Goal: Information Seeking & Learning: Check status

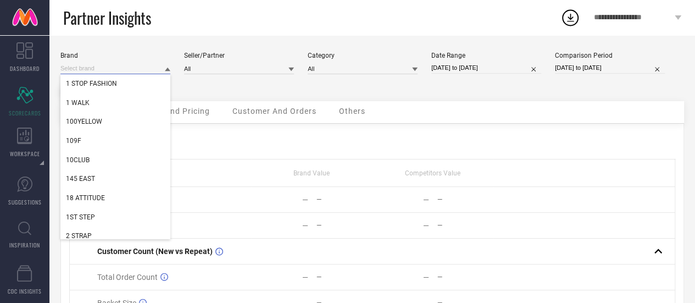
click at [159, 69] on input at bounding box center [115, 69] width 110 height 12
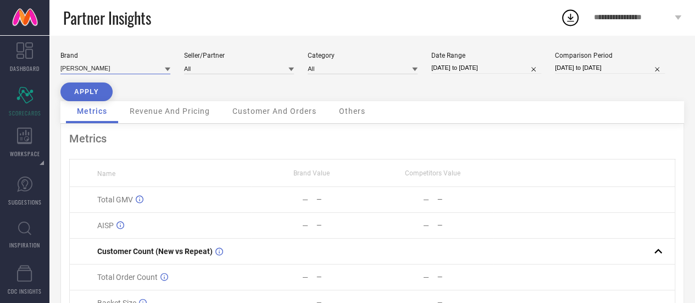
type input "[PERSON_NAME]"
click at [168, 65] on div at bounding box center [167, 69] width 5 height 10
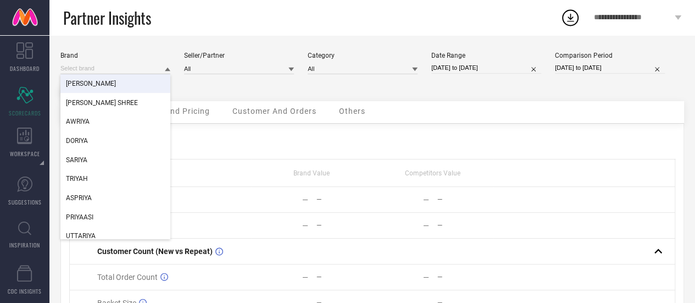
click at [98, 81] on div "[PERSON_NAME]" at bounding box center [115, 83] width 110 height 19
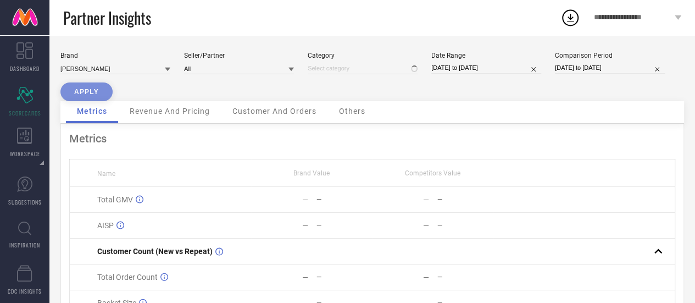
type input "All"
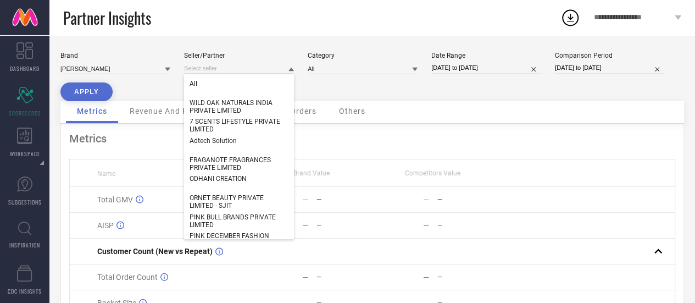
click at [220, 68] on input at bounding box center [239, 69] width 110 height 12
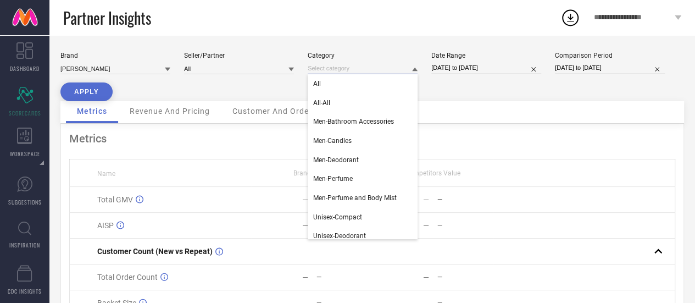
click at [353, 64] on input at bounding box center [363, 69] width 110 height 12
click at [358, 86] on div "All" at bounding box center [363, 83] width 110 height 19
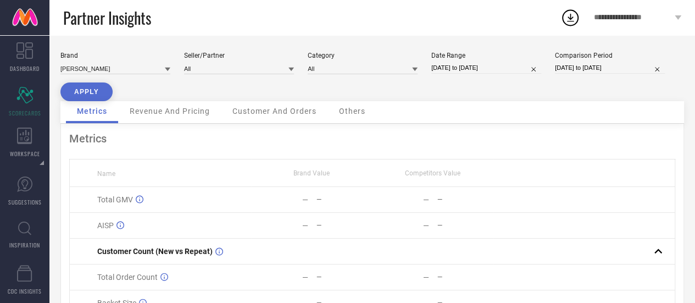
select select "6"
select select "2025"
select select "7"
select select "2025"
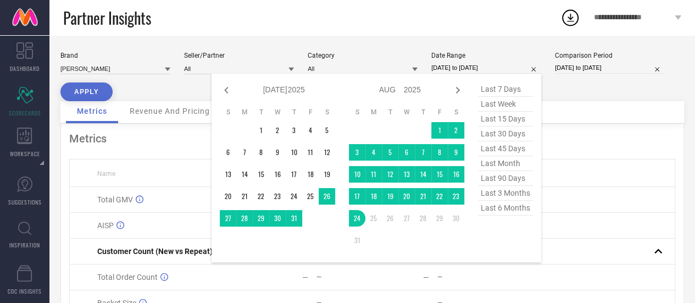
click at [470, 70] on input "[DATE] to [DATE]" at bounding box center [487, 68] width 110 height 12
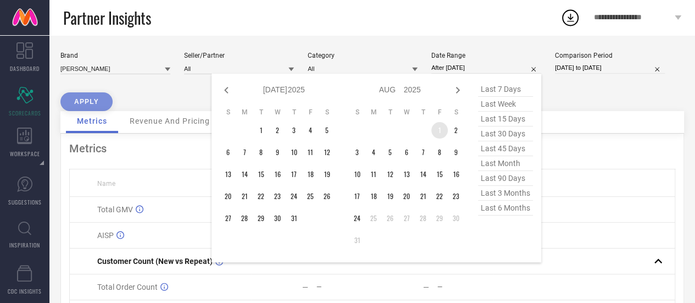
click at [432, 128] on table "S M T W T F S 1 2 3 4 5 6 7 8 9 10 11 12 13 14 15 16 17 18 19 20 21 22 23 24 25…" at bounding box center [406, 178] width 115 height 152
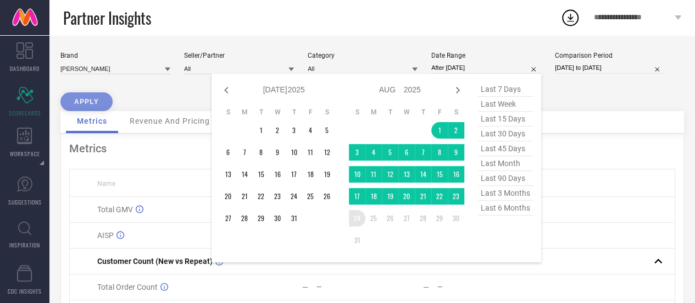
type input "[DATE] to [DATE]"
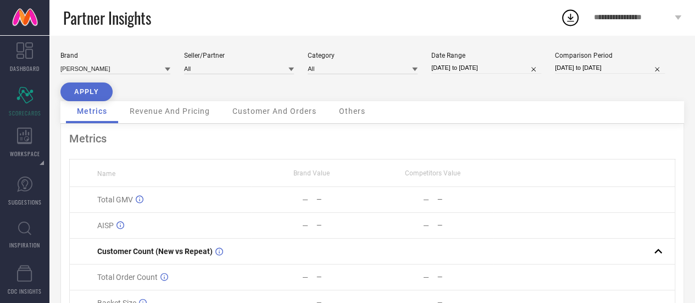
click at [97, 95] on button "APPLY" at bounding box center [86, 91] width 52 height 19
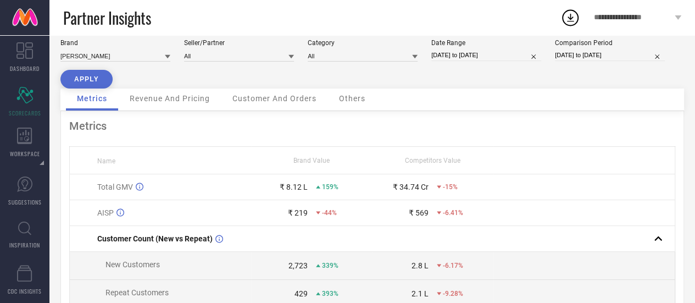
scroll to position [12, 0]
click at [596, 52] on input "[DATE] to [DATE]" at bounding box center [610, 56] width 110 height 12
select select "6"
select select "2024"
select select "7"
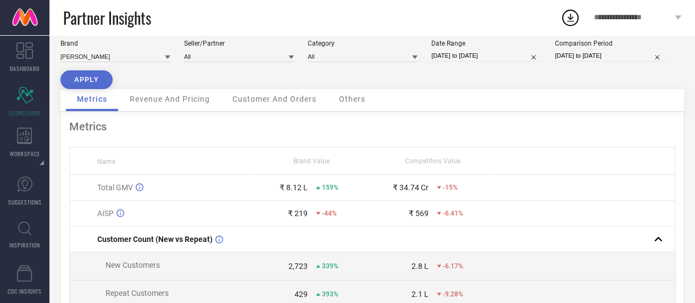
select select "2024"
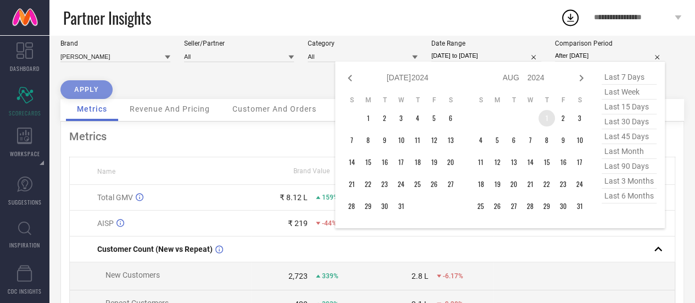
click at [548, 125] on td "1" at bounding box center [547, 118] width 16 height 16
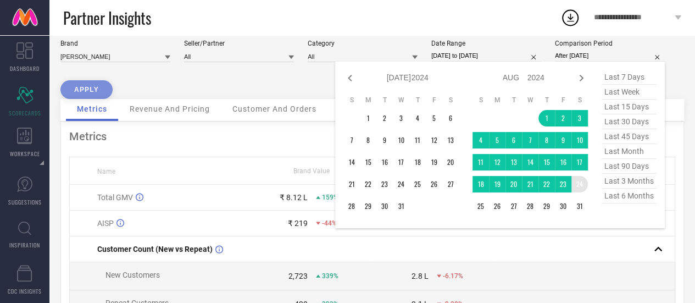
type input "[DATE] to [DATE]"
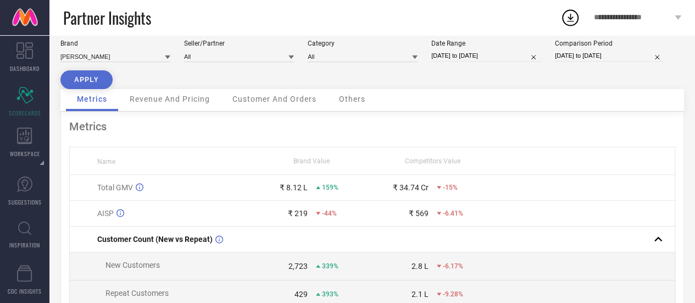
click at [89, 75] on button "APPLY" at bounding box center [86, 79] width 52 height 19
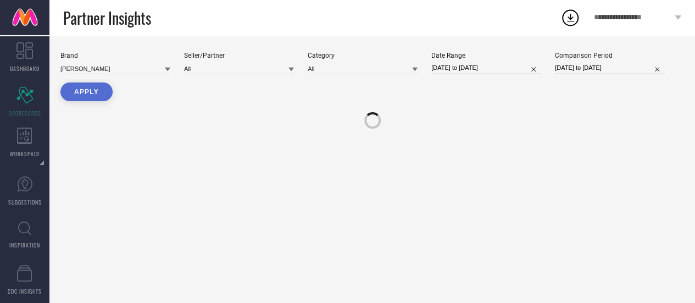
scroll to position [0, 0]
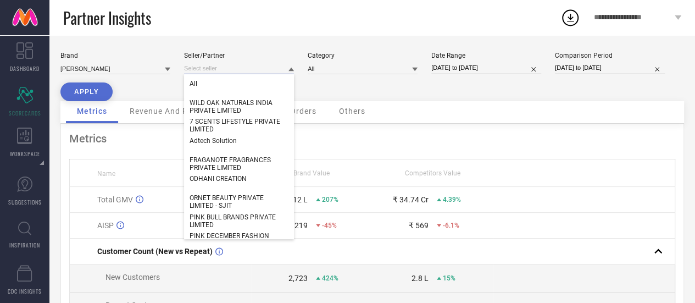
click at [283, 71] on input at bounding box center [239, 69] width 110 height 12
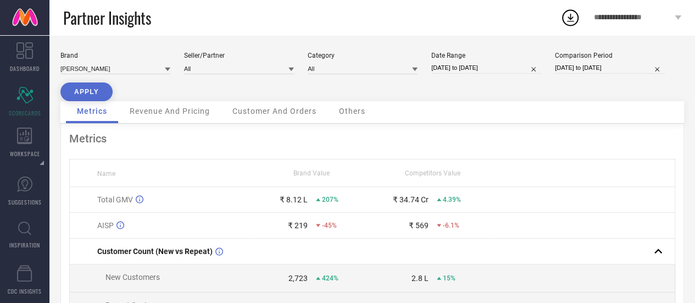
click at [291, 69] on icon at bounding box center [291, 70] width 5 height 4
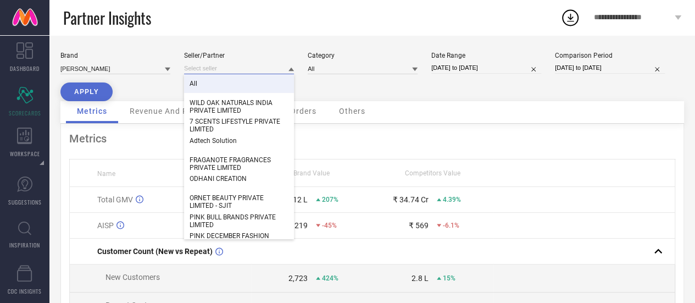
click at [240, 68] on input at bounding box center [239, 69] width 110 height 12
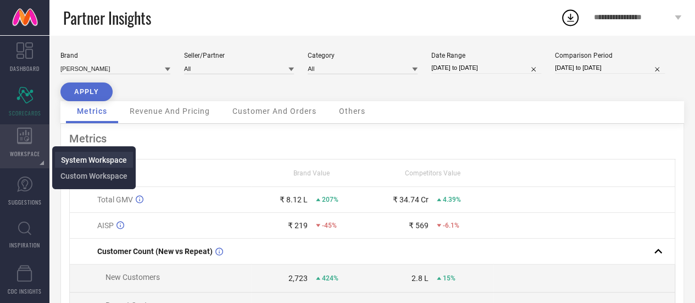
click at [89, 162] on span "System Workspace" at bounding box center [94, 160] width 66 height 9
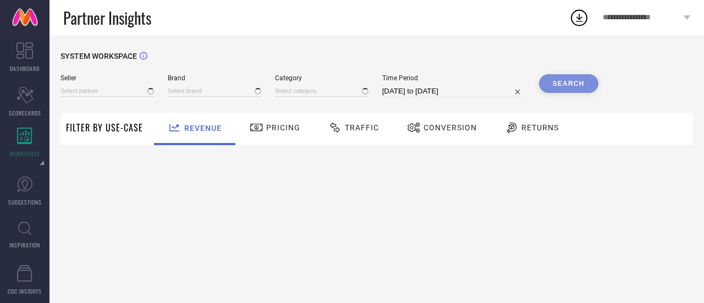
type input "All"
type input "1 STOP FASHION"
type input "All"
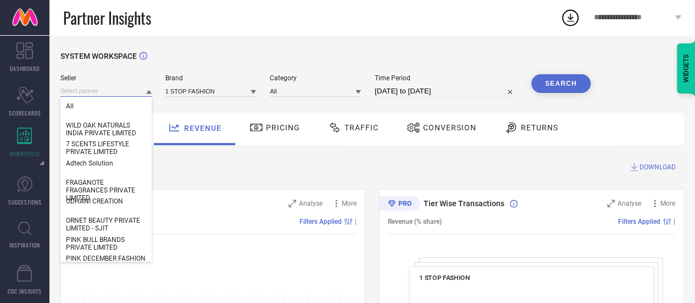
click at [143, 90] on input at bounding box center [105, 91] width 91 height 12
click at [105, 91] on input at bounding box center [105, 91] width 91 height 12
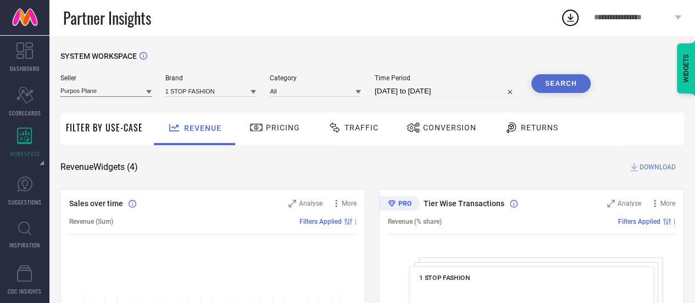
type input "Purpos Planet"
click at [143, 92] on input "Purpos Planet" at bounding box center [105, 91] width 91 height 12
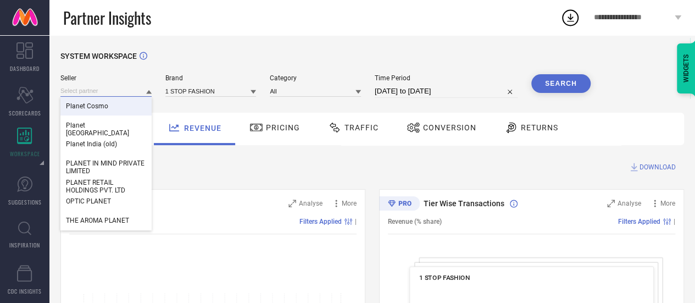
click at [92, 87] on input at bounding box center [105, 91] width 91 height 12
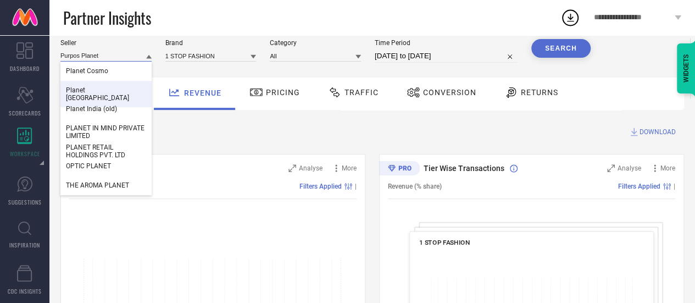
scroll to position [37, 0]
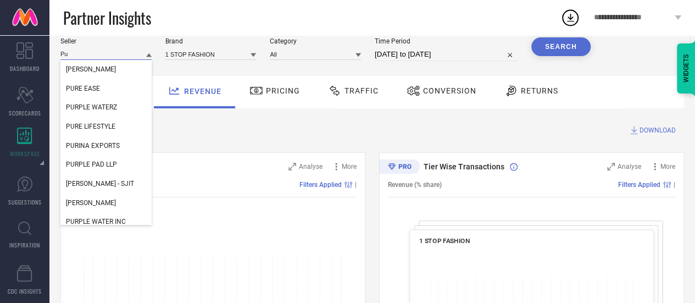
type input "P"
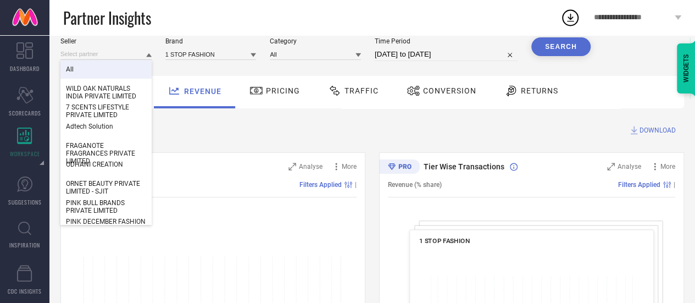
click at [102, 67] on div "All" at bounding box center [105, 69] width 91 height 19
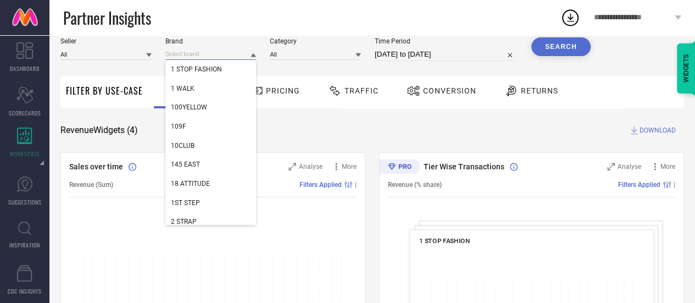
click at [206, 51] on input at bounding box center [210, 54] width 91 height 12
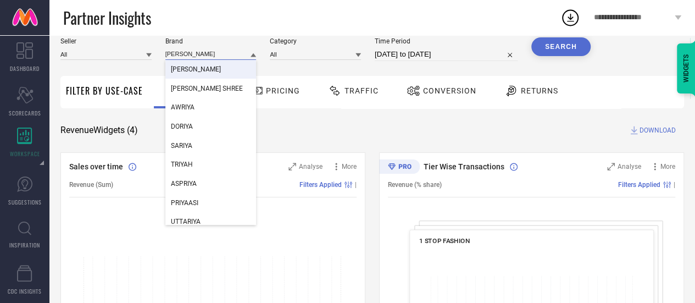
type input "[PERSON_NAME]"
click at [194, 69] on div "[PERSON_NAME]" at bounding box center [210, 69] width 91 height 19
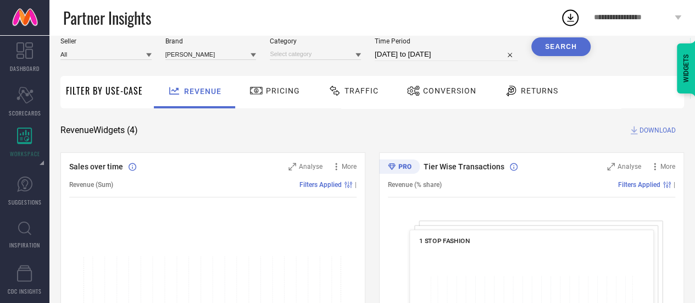
select select "6"
select select "2025"
select select "7"
select select "2025"
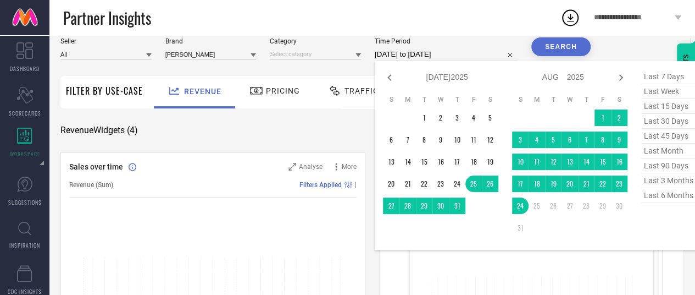
click at [410, 53] on input "[DATE] to [DATE]" at bounding box center [446, 54] width 143 height 13
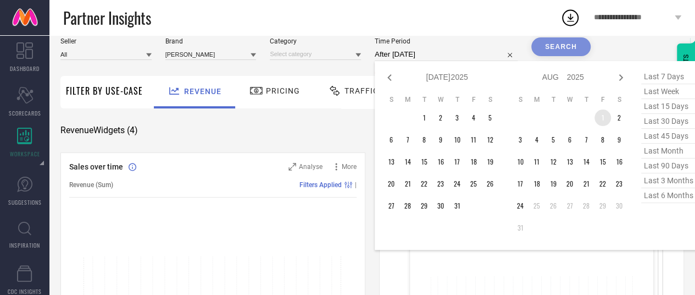
click at [597, 117] on td "1" at bounding box center [603, 117] width 16 height 16
type input "[DATE] to [DATE]"
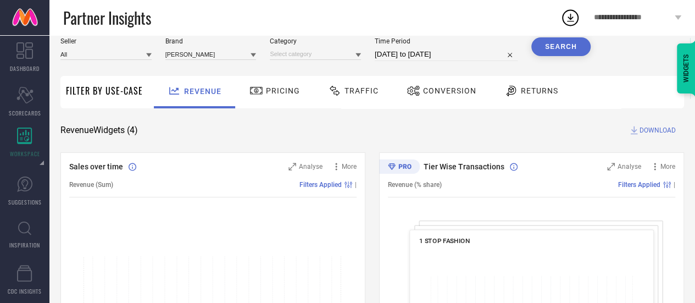
select select "7"
select select "2025"
select select "8"
select select "2025"
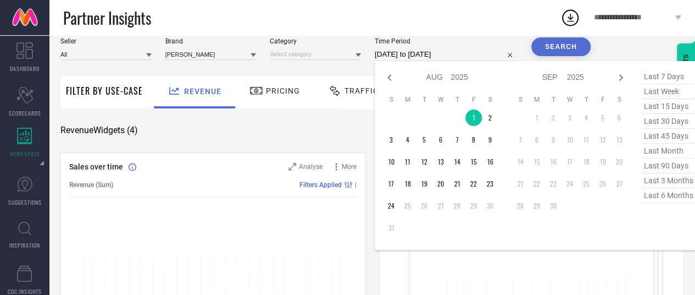
click at [408, 53] on input "[DATE] to [DATE]" at bounding box center [446, 54] width 143 height 13
click at [468, 115] on td "1" at bounding box center [474, 117] width 16 height 16
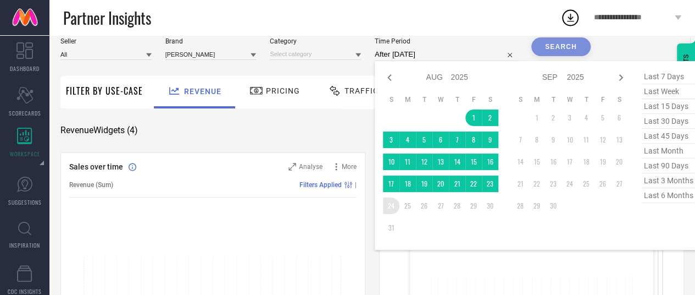
type input "[DATE] to [DATE]"
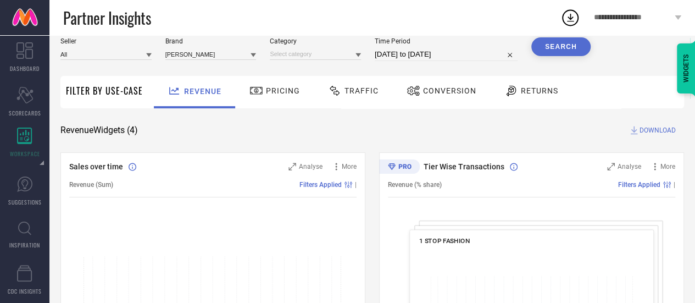
click at [575, 46] on button "Search" at bounding box center [561, 46] width 59 height 19
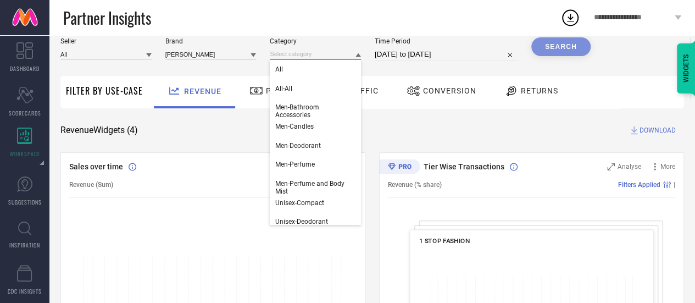
click at [313, 57] on input at bounding box center [315, 54] width 91 height 12
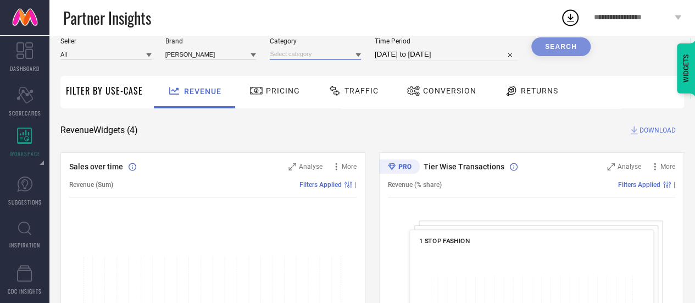
click at [289, 56] on input at bounding box center [315, 54] width 91 height 12
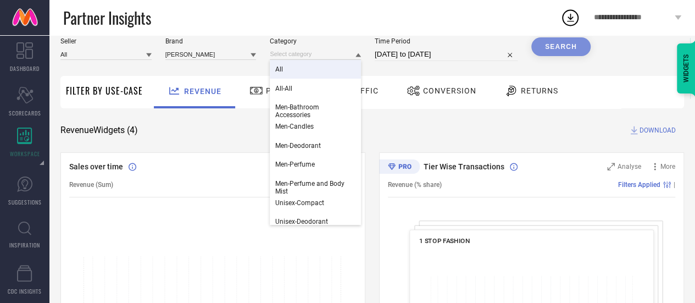
click at [285, 72] on div "All" at bounding box center [315, 69] width 91 height 19
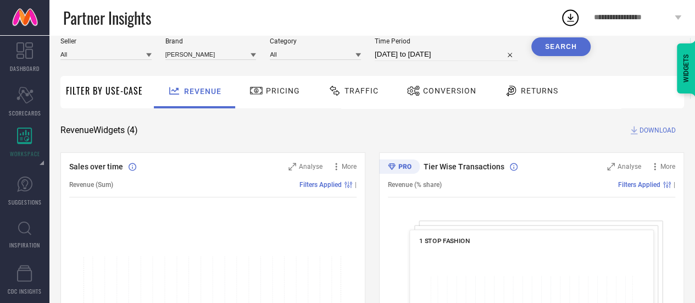
click at [565, 46] on button "Search" at bounding box center [561, 46] width 59 height 19
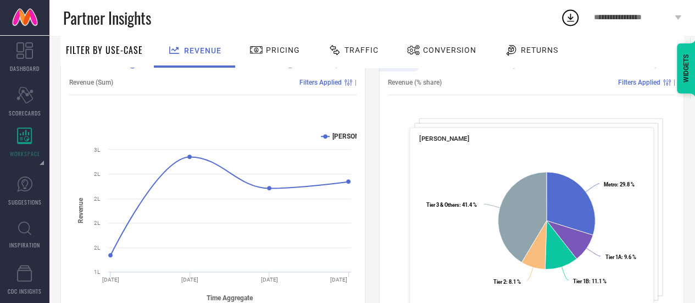
scroll to position [179, 0]
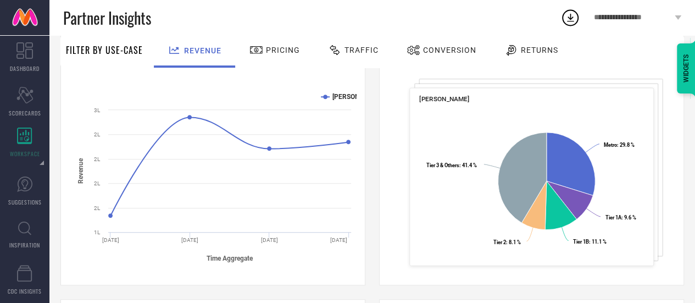
click at [355, 46] on span "Traffic" at bounding box center [362, 50] width 34 height 9
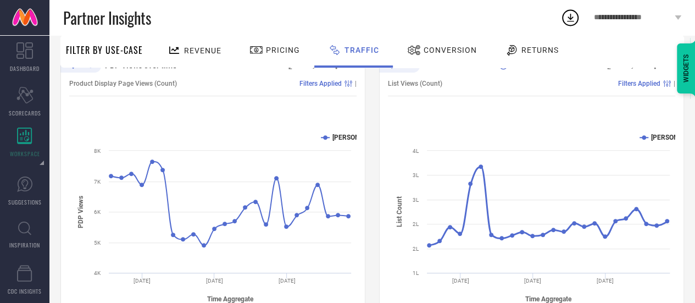
scroll to position [178, 0]
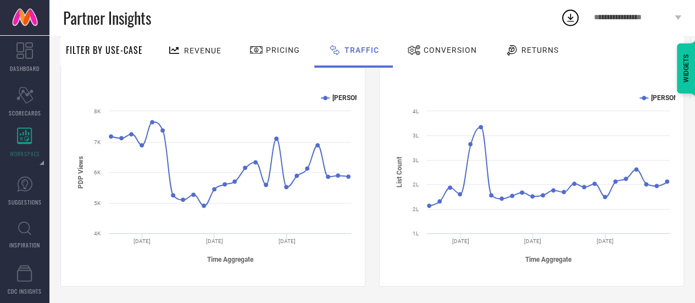
click at [202, 48] on span "Revenue" at bounding box center [202, 50] width 37 height 9
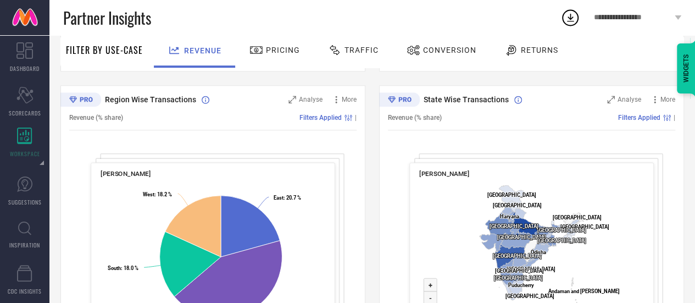
scroll to position [393, 0]
click at [335, 97] on icon at bounding box center [336, 98] width 11 height 11
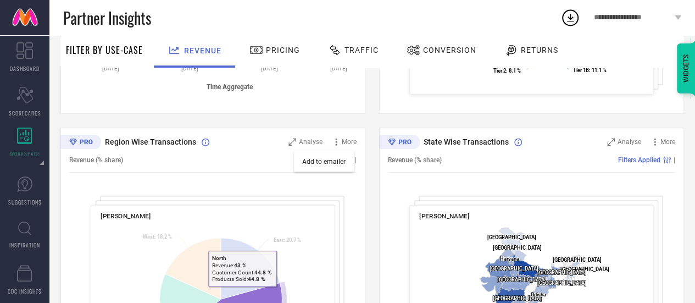
scroll to position [466, 0]
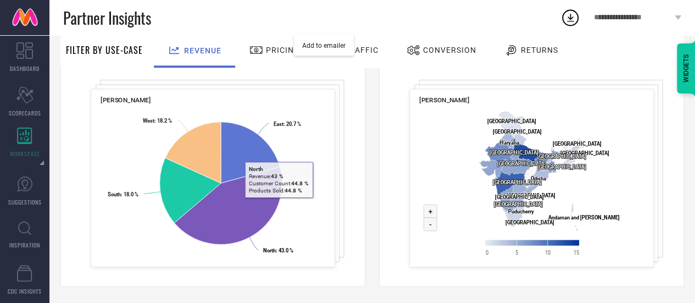
click at [300, 197] on rect at bounding box center [213, 186] width 225 height 159
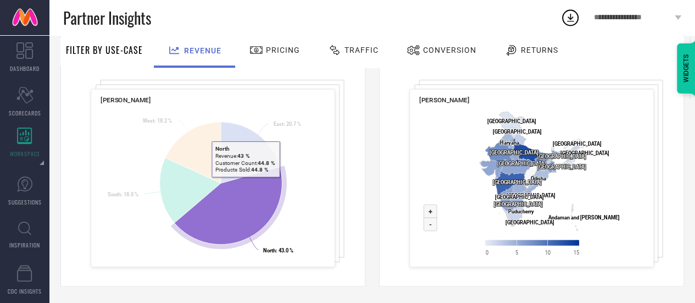
click at [245, 184] on icon at bounding box center [228, 206] width 108 height 78
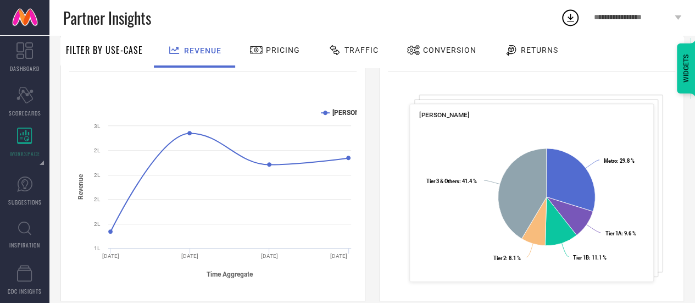
scroll to position [0, 0]
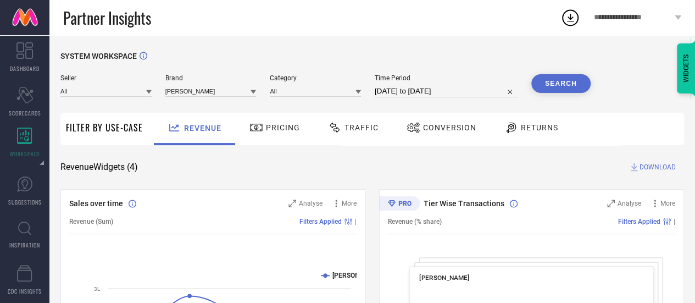
click at [657, 164] on span "DOWNLOAD" at bounding box center [658, 167] width 36 height 11
click at [571, 16] on icon at bounding box center [571, 18] width 20 height 20
